Goal: Find specific page/section: Find specific page/section

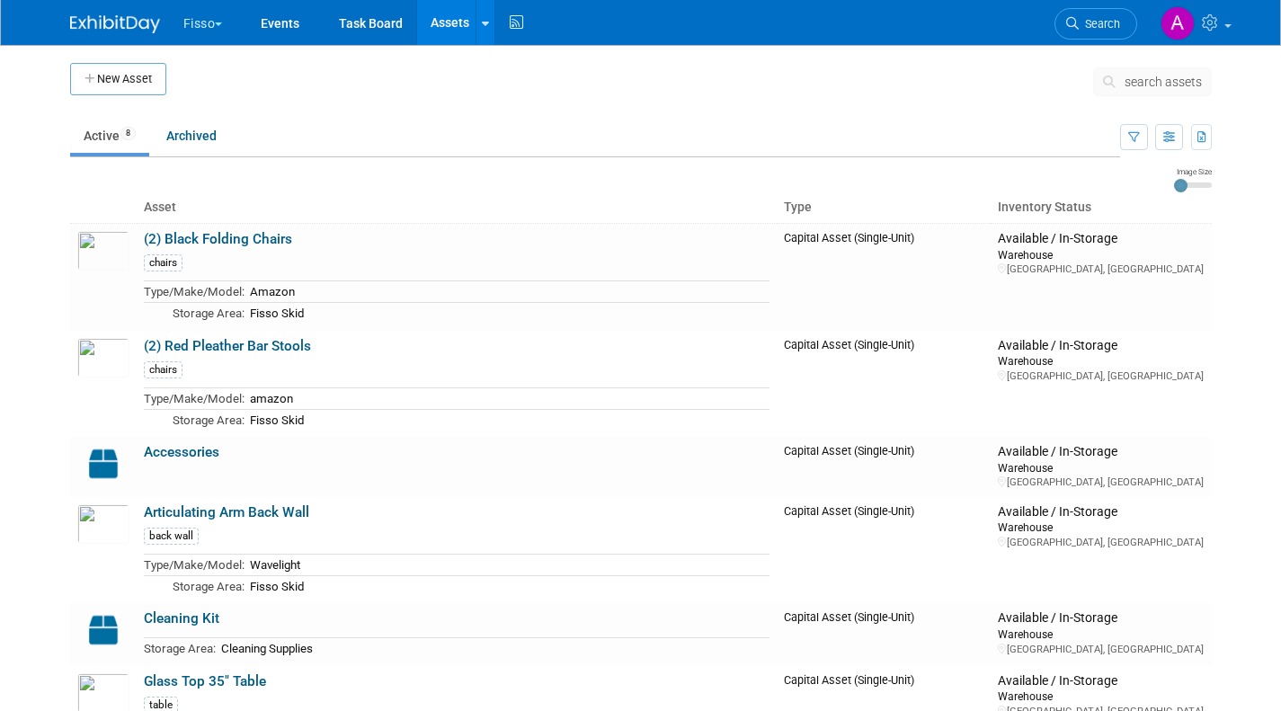
click at [212, 21] on button "Fisso" at bounding box center [214, 20] width 64 height 40
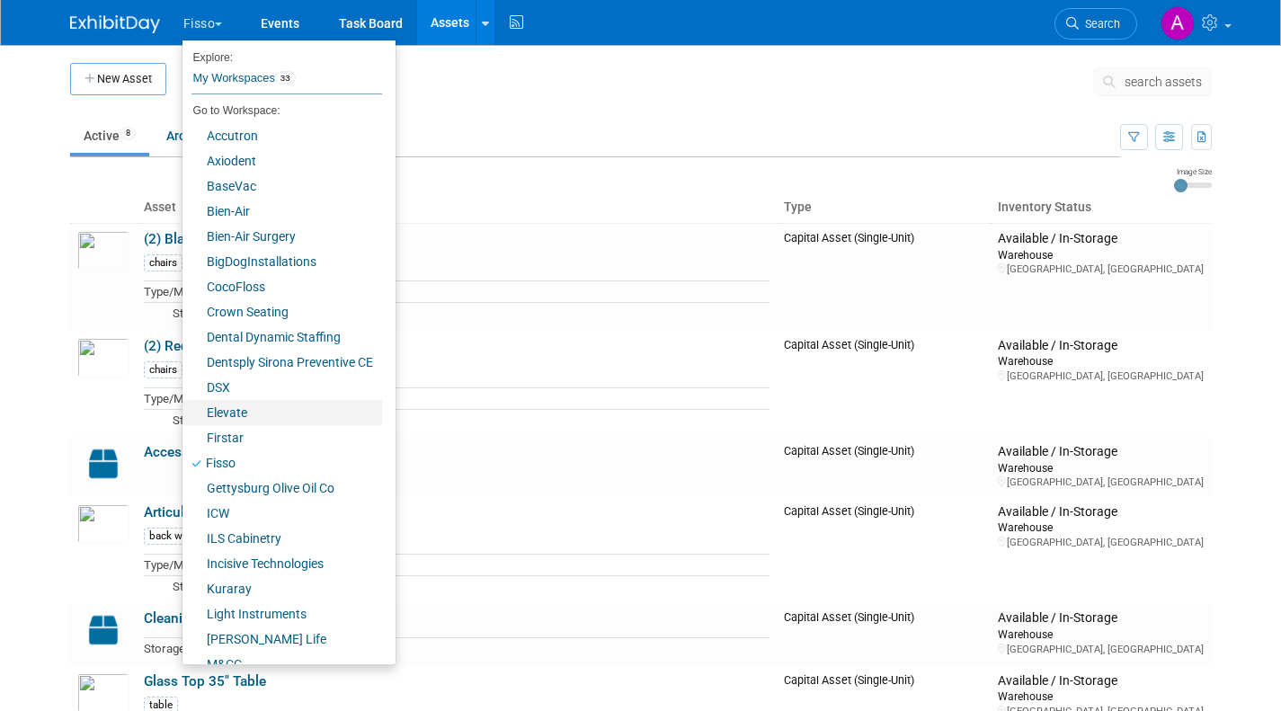
click at [230, 408] on link "Elevate" at bounding box center [281, 412] width 199 height 25
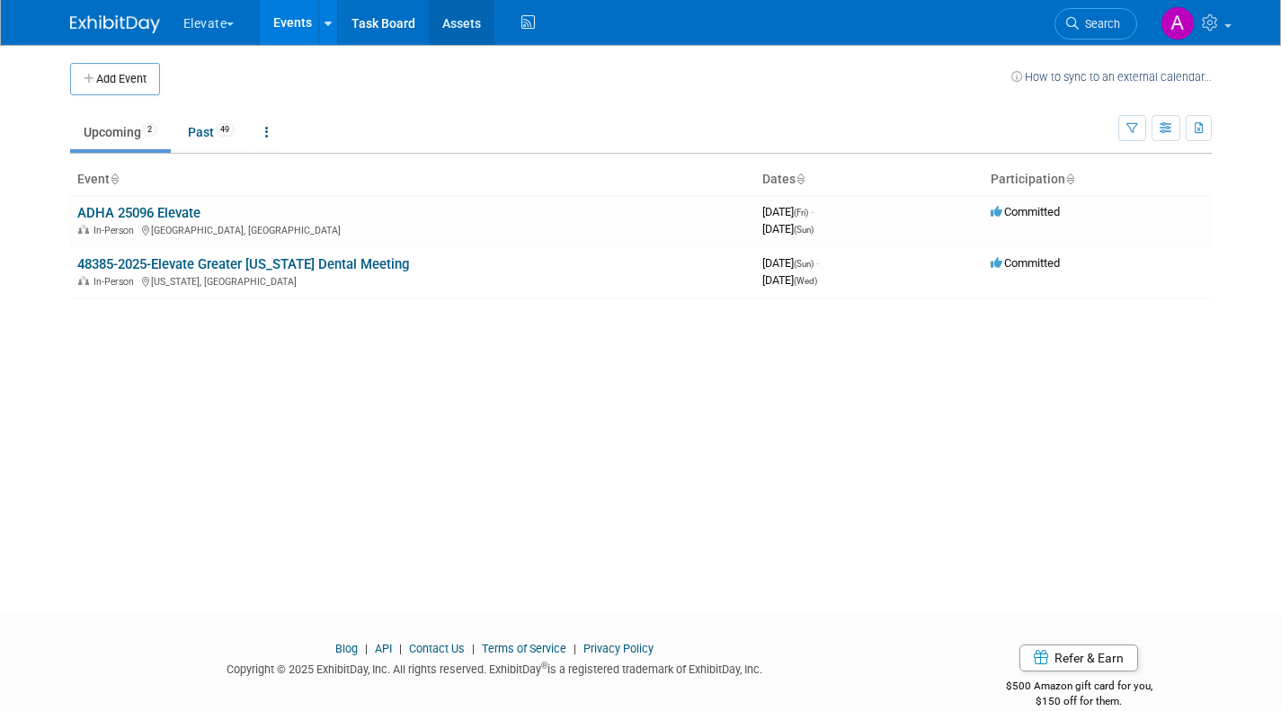
click at [470, 22] on link "Assets" at bounding box center [462, 22] width 66 height 45
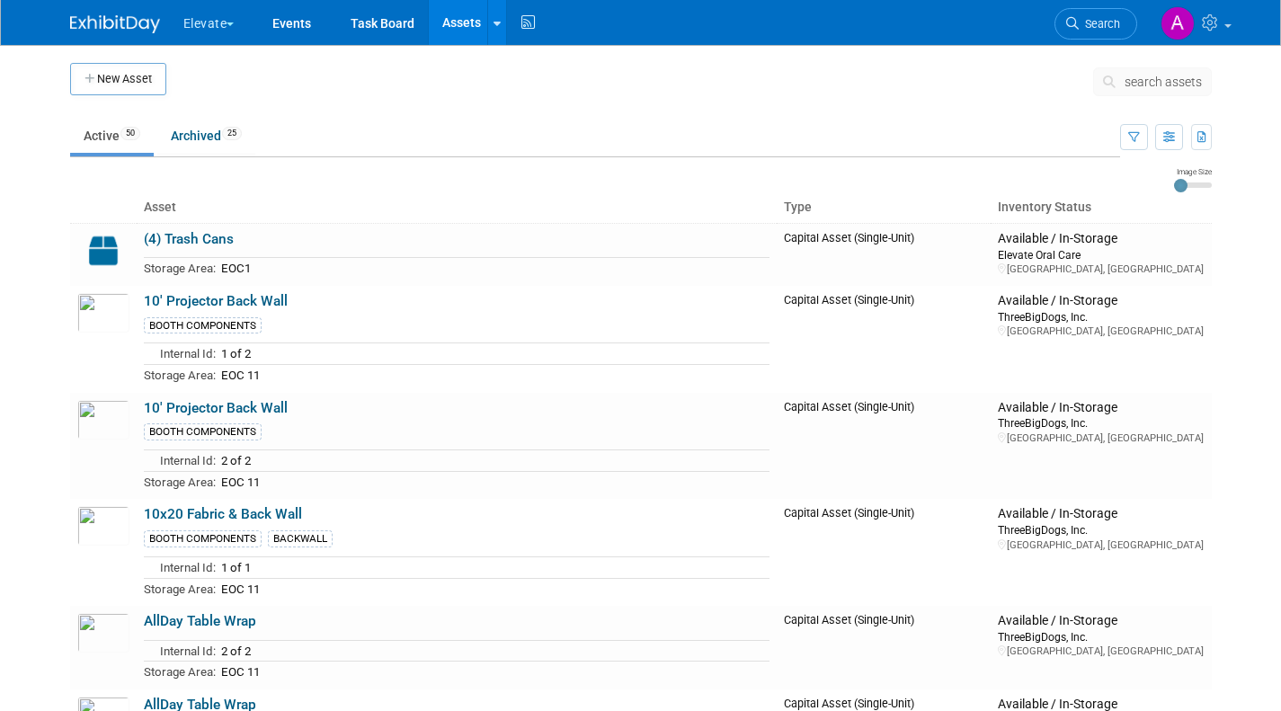
drag, startPoint x: 577, startPoint y: 96, endPoint x: 393, endPoint y: 102, distance: 184.3
click at [393, 102] on td at bounding box center [629, 85] width 926 height 45
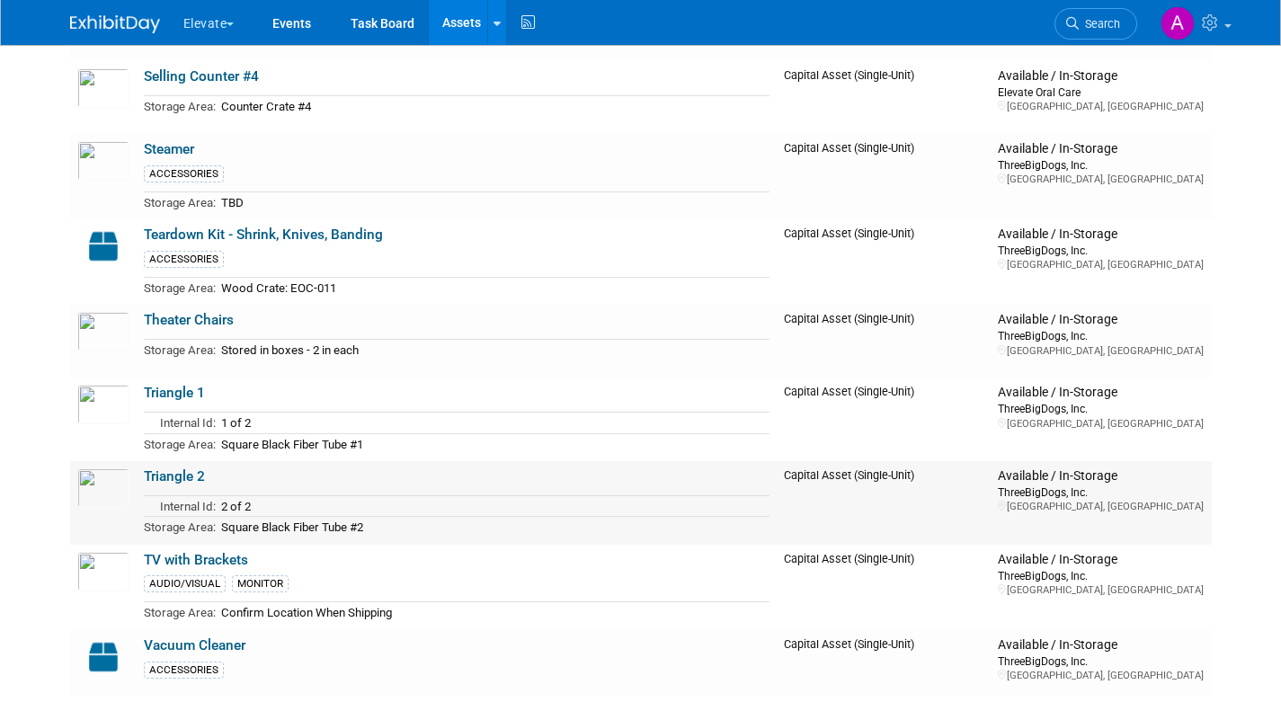
scroll to position [3767, 0]
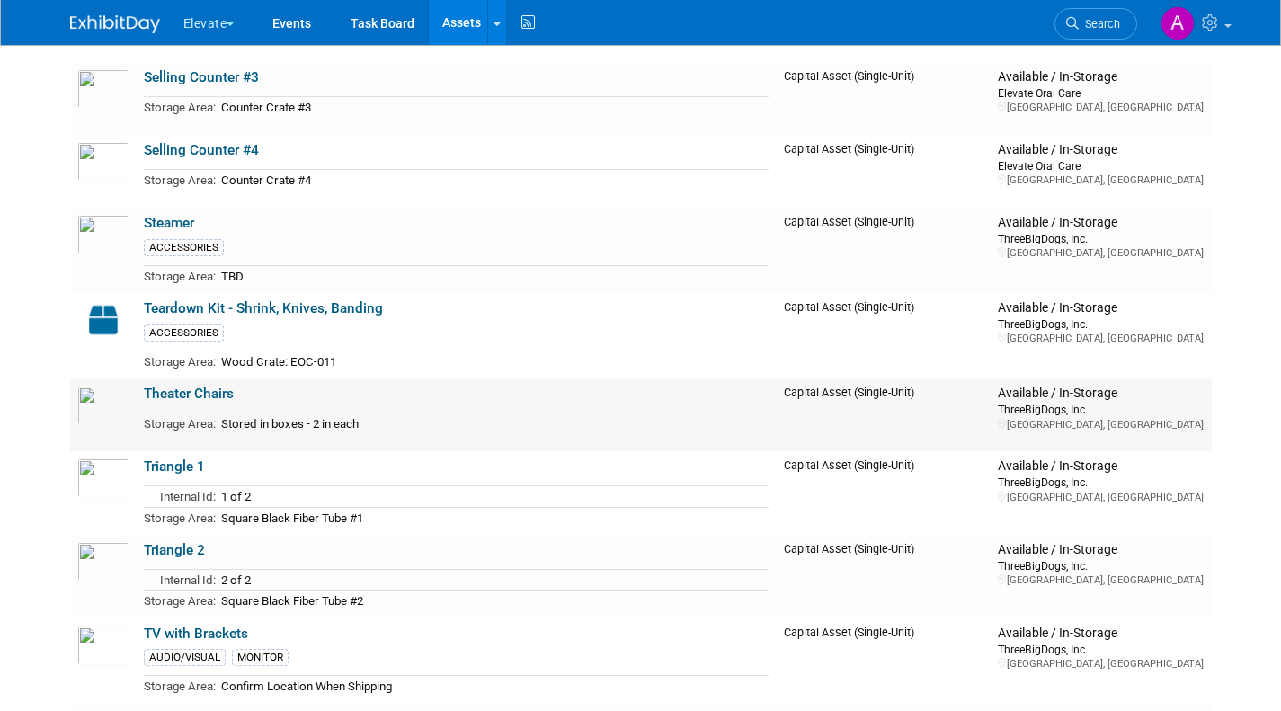
click at [173, 395] on link "Theater Chairs" at bounding box center [189, 394] width 90 height 16
click at [214, 397] on link "Theater Chairs" at bounding box center [189, 394] width 90 height 16
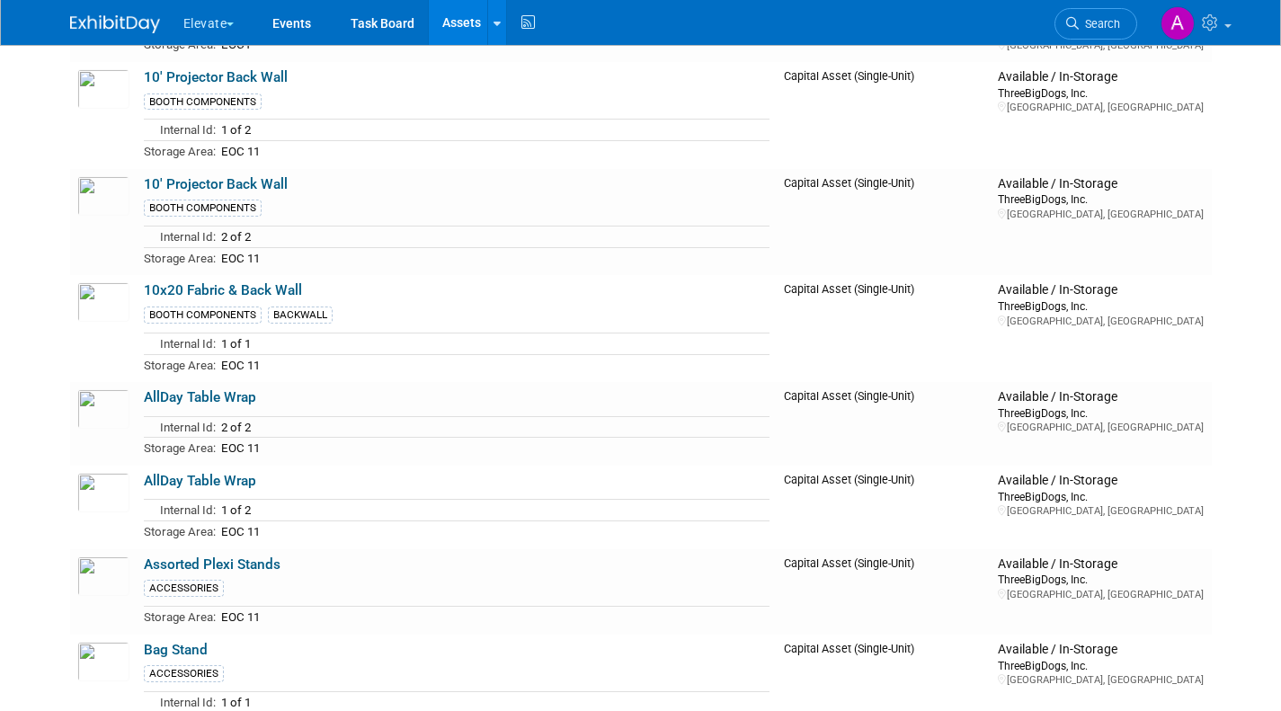
scroll to position [173, 0]
